Goal: Information Seeking & Learning: Stay updated

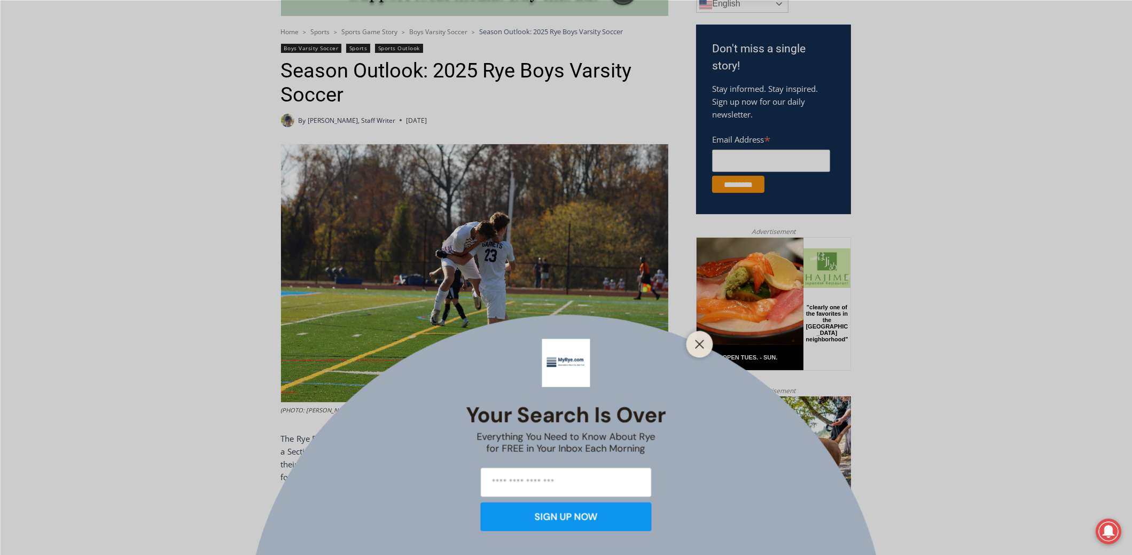
scroll to position [374, 0]
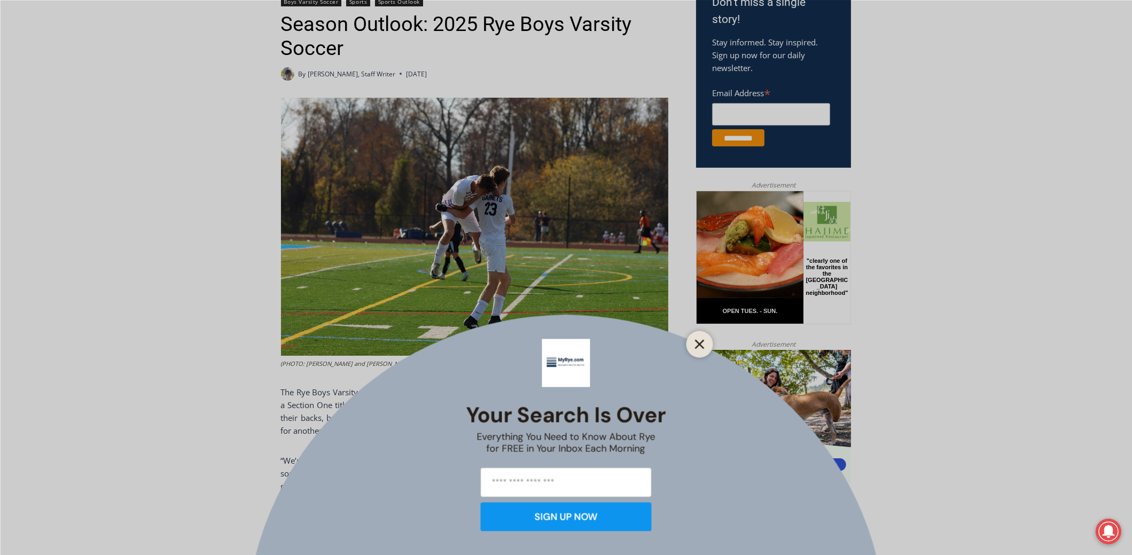
click at [697, 340] on icon "Close" at bounding box center [700, 344] width 10 height 10
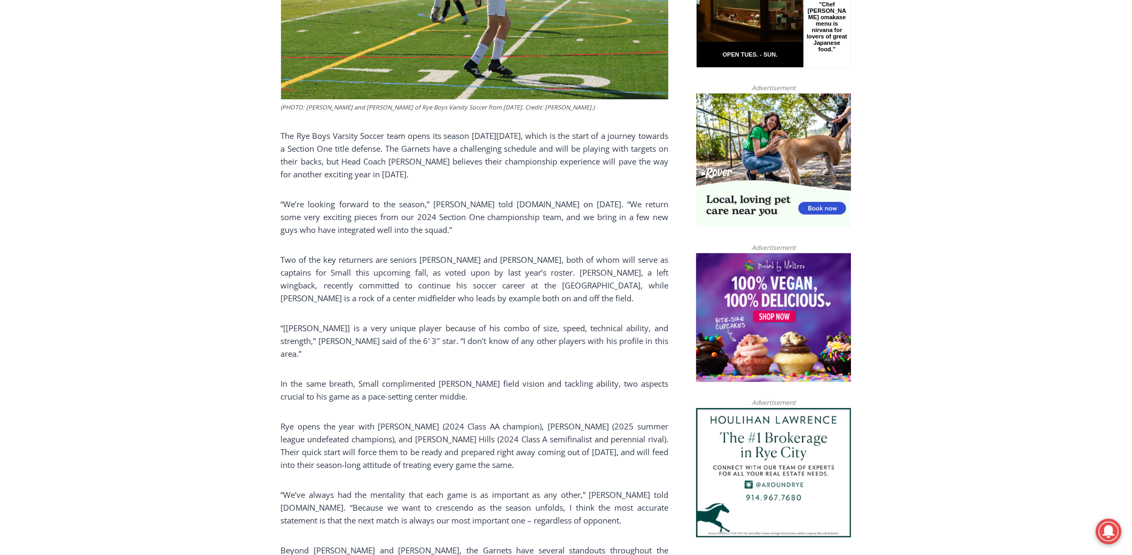
scroll to position [533, 0]
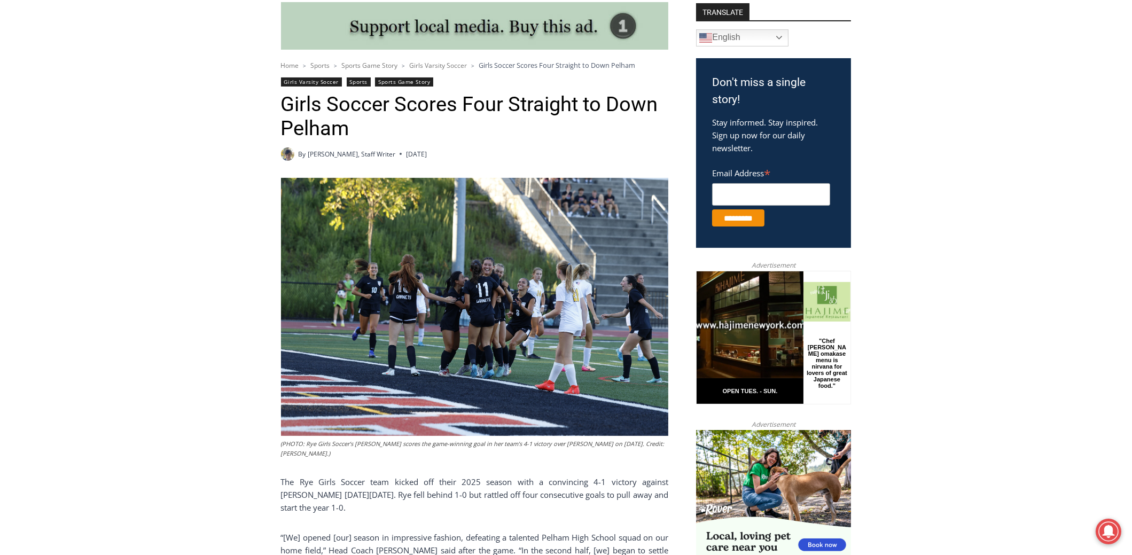
scroll to position [320, 0]
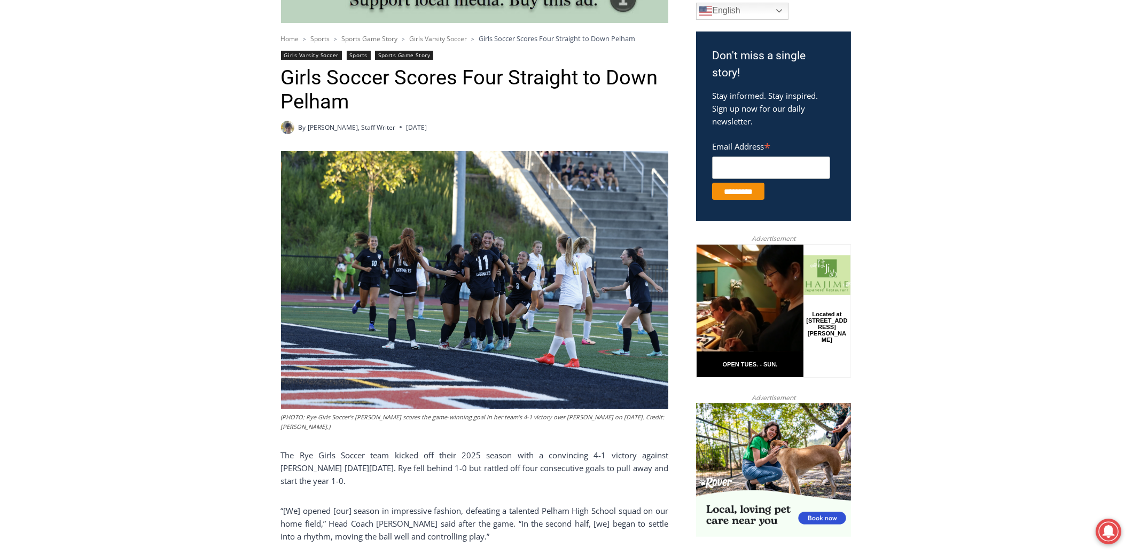
click at [496, 262] on img at bounding box center [474, 280] width 387 height 258
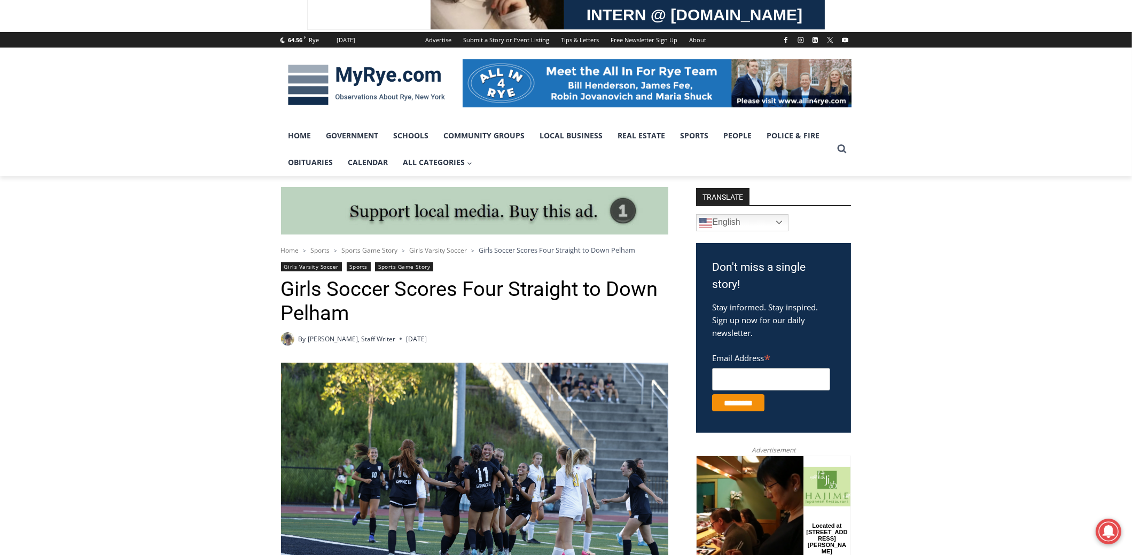
scroll to position [0, 0]
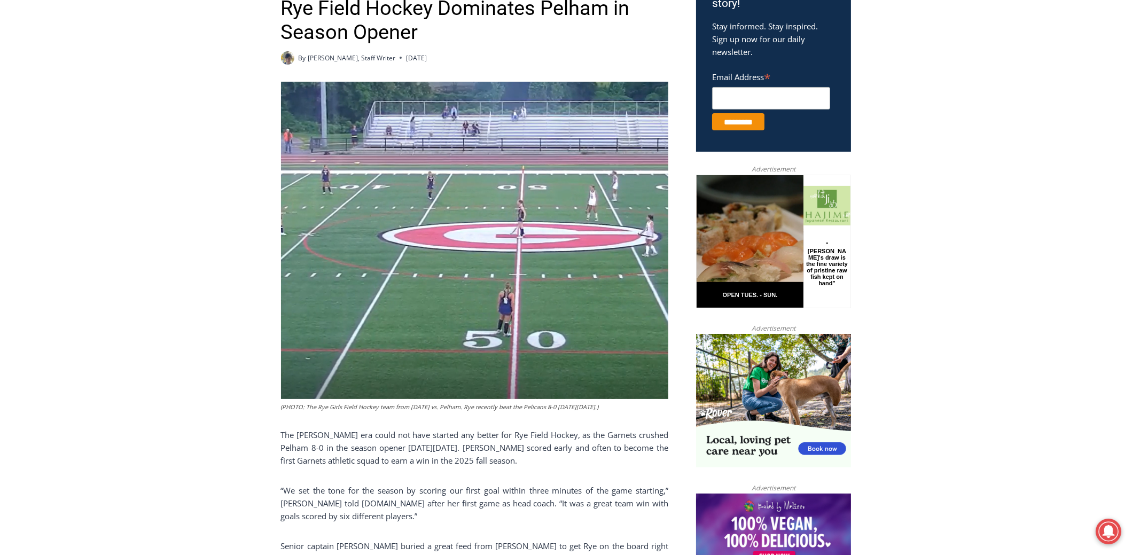
scroll to position [141, 0]
